Goal: Check status: Check status

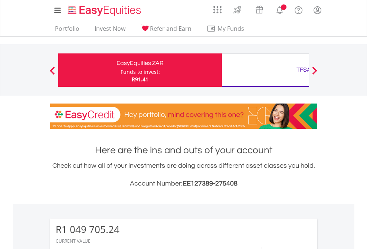
scroll to position [71, 116]
click at [120, 70] on div "Funds to invest:" at bounding box center [139, 71] width 39 height 7
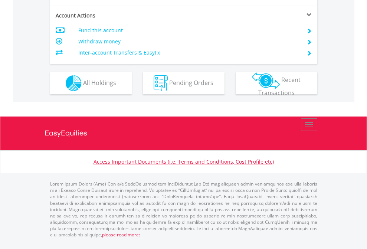
scroll to position [696, 0]
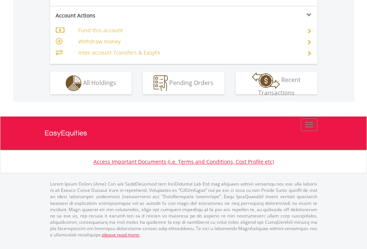
scroll to position [696, 0]
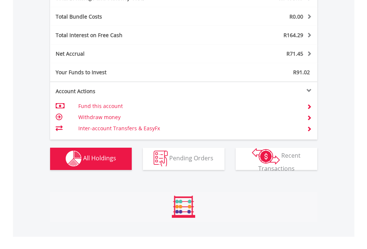
scroll to position [71, 116]
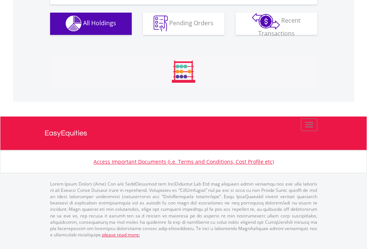
scroll to position [734, 0]
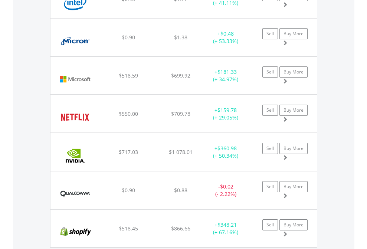
scroll to position [71, 116]
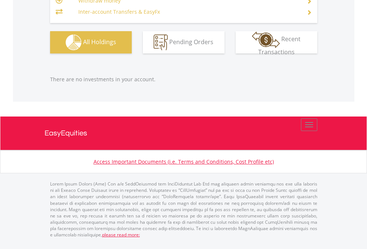
scroll to position [71, 116]
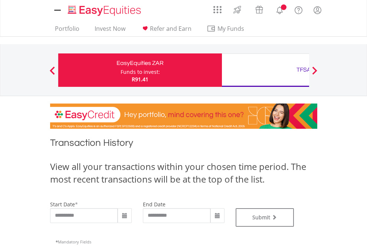
type input "**********"
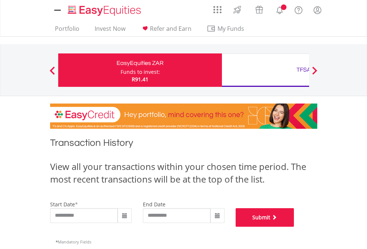
click at [294, 226] on button "Submit" at bounding box center [264, 217] width 59 height 19
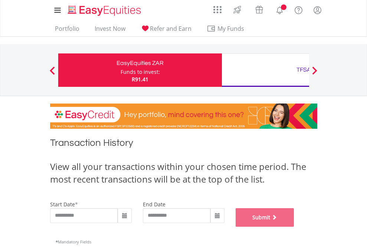
scroll to position [301, 0]
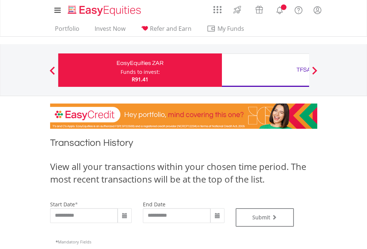
click at [265, 70] on div "TFSA" at bounding box center [303, 69] width 155 height 10
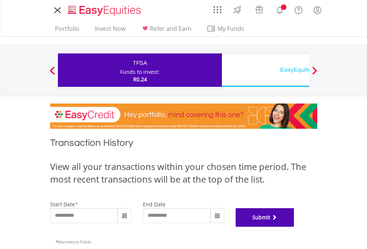
click at [294, 226] on button "Submit" at bounding box center [264, 217] width 59 height 19
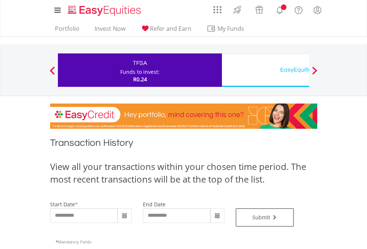
click at [265, 70] on div "EasyEquities USD" at bounding box center [303, 69] width 155 height 10
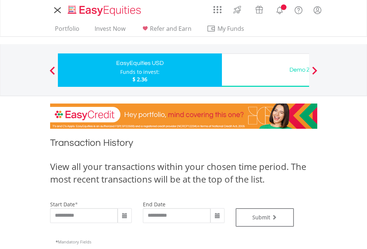
type input "**********"
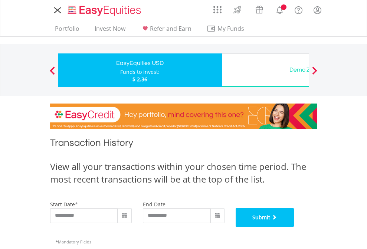
click at [294, 226] on button "Submit" at bounding box center [264, 217] width 59 height 19
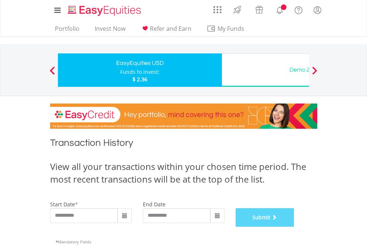
scroll to position [301, 0]
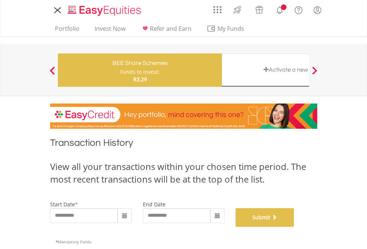
click at [294, 226] on button "Submit" at bounding box center [264, 217] width 59 height 19
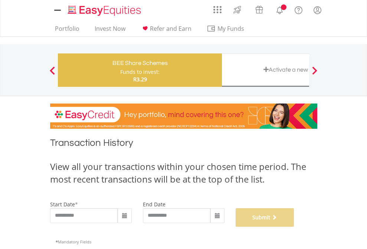
scroll to position [301, 0]
